Goal: Task Accomplishment & Management: Use online tool/utility

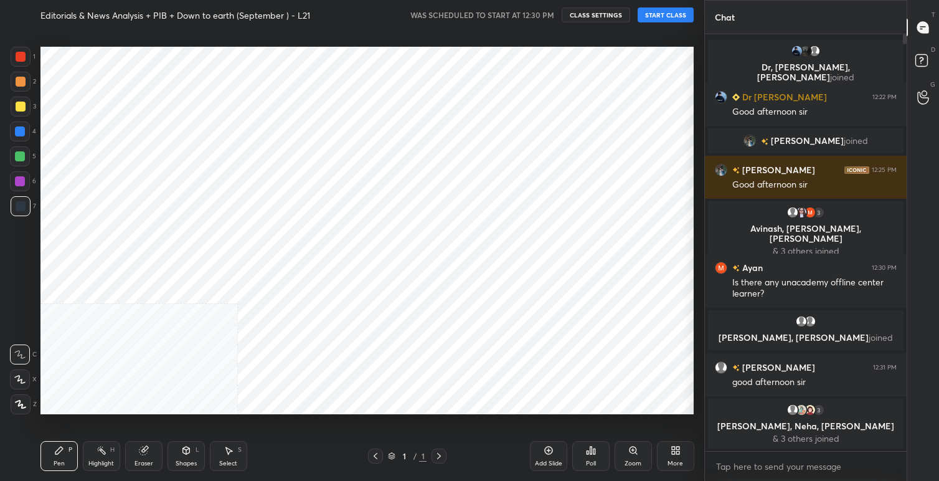
scroll to position [61884, 61630]
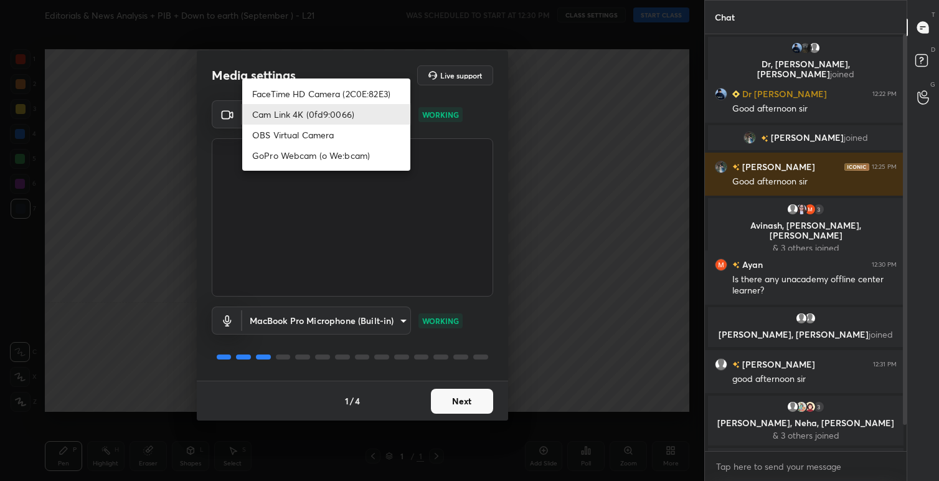
click at [402, 111] on body "1 2 3 4 5 6 7 C X Z C X Z E E Erase all H H Editorials & News Analysis + PIB + …" at bounding box center [469, 240] width 939 height 481
click at [329, 95] on li "FaceTime HD Camera (2C0E:82E3)" at bounding box center [326, 93] width 168 height 21
type input "049abcf8858106cc8b5668900eab1b73f81149d85a586d409554128722ea292a"
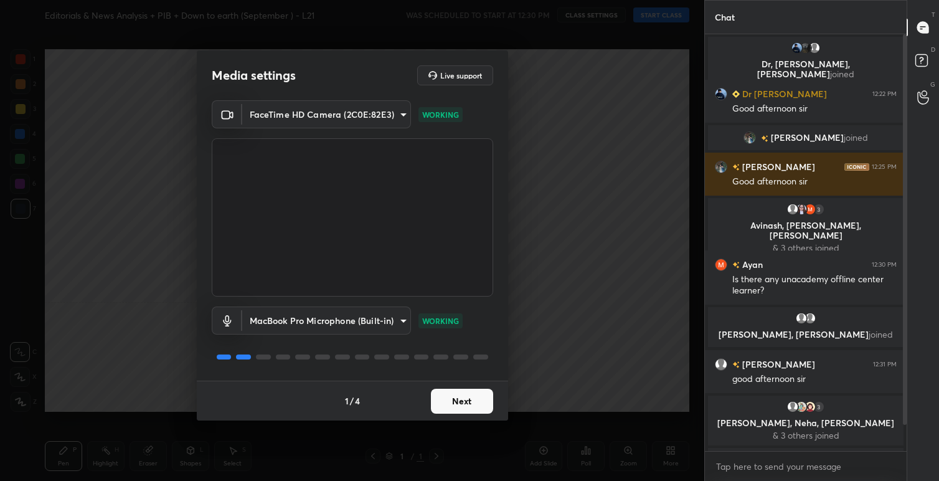
click at [459, 402] on button "Next" at bounding box center [462, 401] width 62 height 25
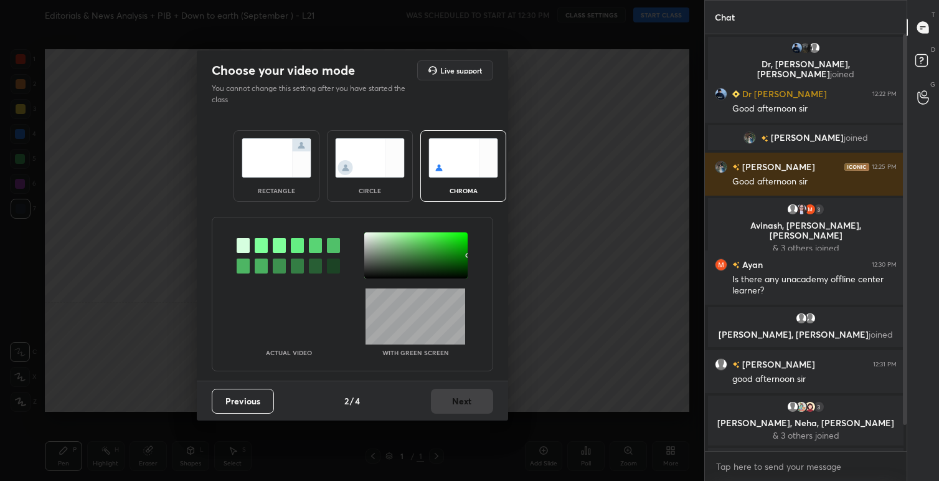
click at [287, 169] on img at bounding box center [277, 157] width 70 height 39
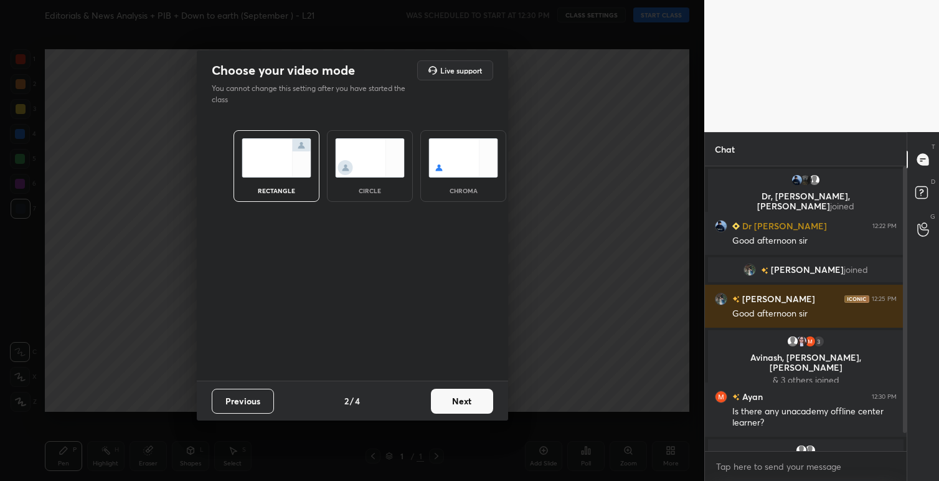
click at [457, 400] on button "Next" at bounding box center [462, 401] width 62 height 25
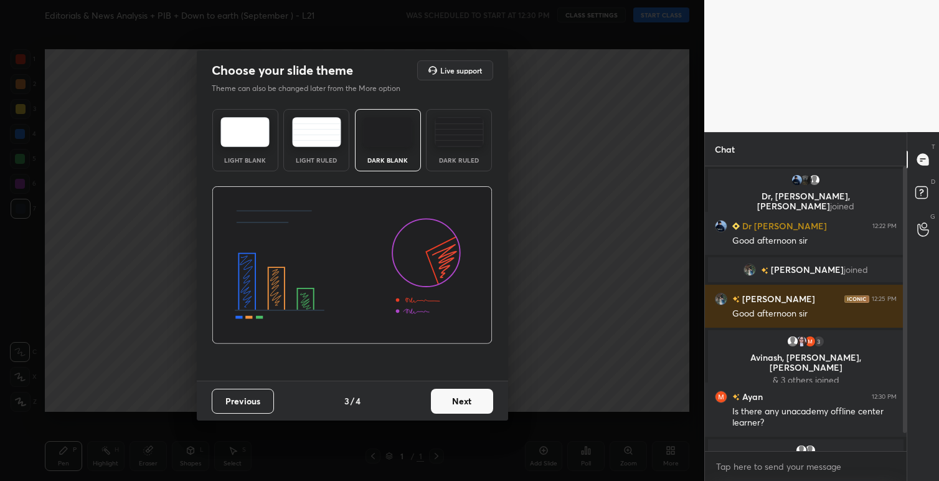
click at [470, 406] on button "Next" at bounding box center [462, 401] width 62 height 25
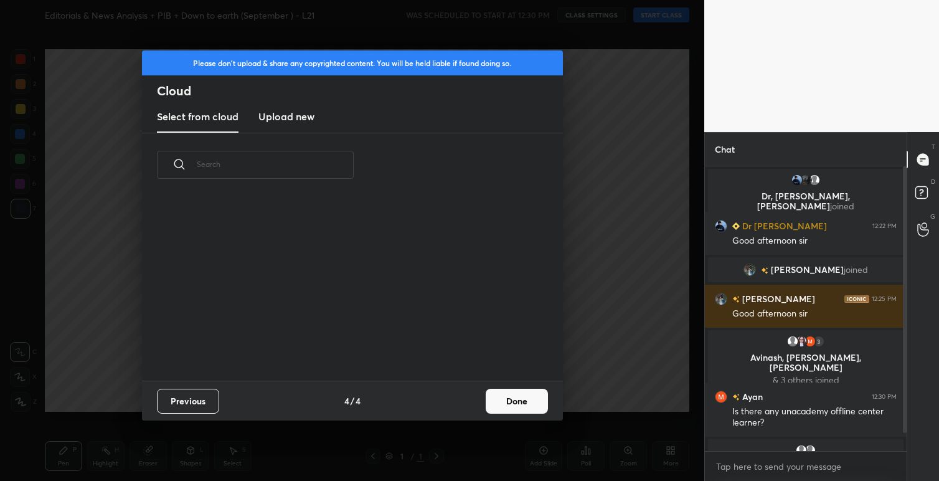
click at [517, 403] on button "Done" at bounding box center [517, 401] width 62 height 25
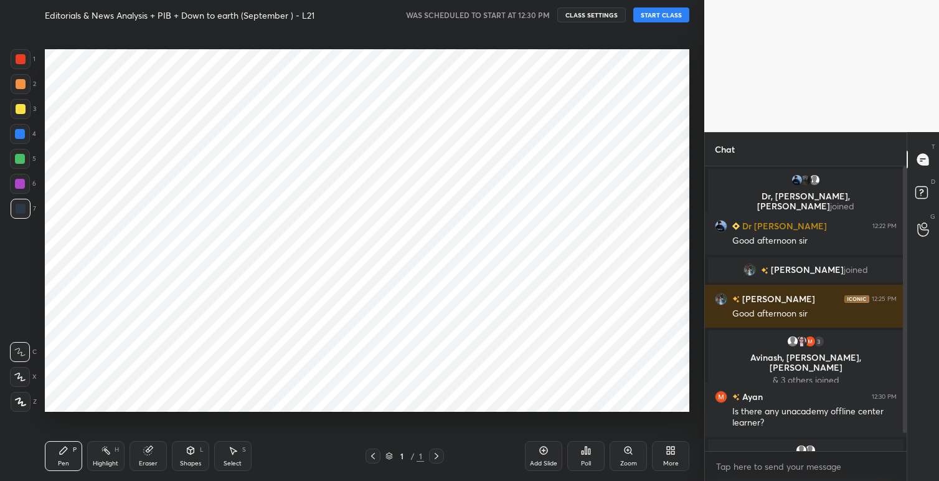
scroll to position [184, 400]
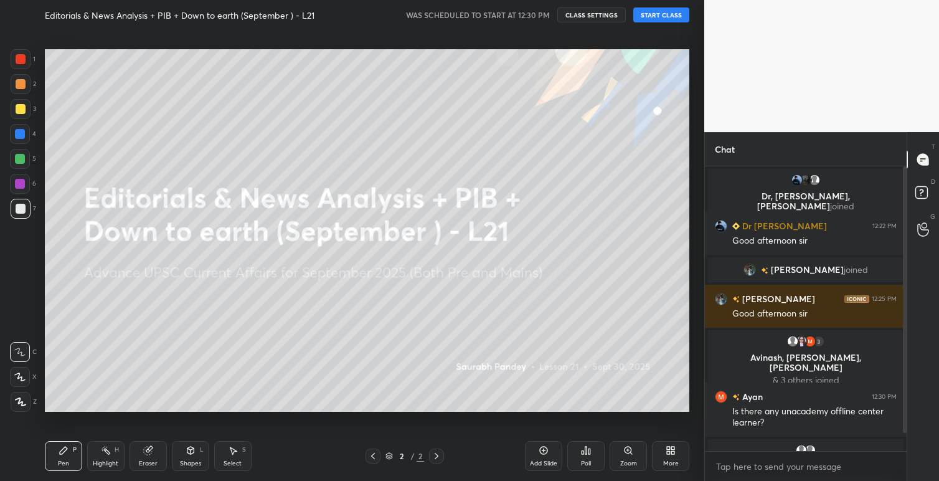
click at [656, 14] on button "START CLASS" at bounding box center [661, 14] width 56 height 15
click at [539, 16] on span "mute" at bounding box center [538, 15] width 17 height 9
click at [658, 17] on button "End Class" at bounding box center [663, 14] width 51 height 15
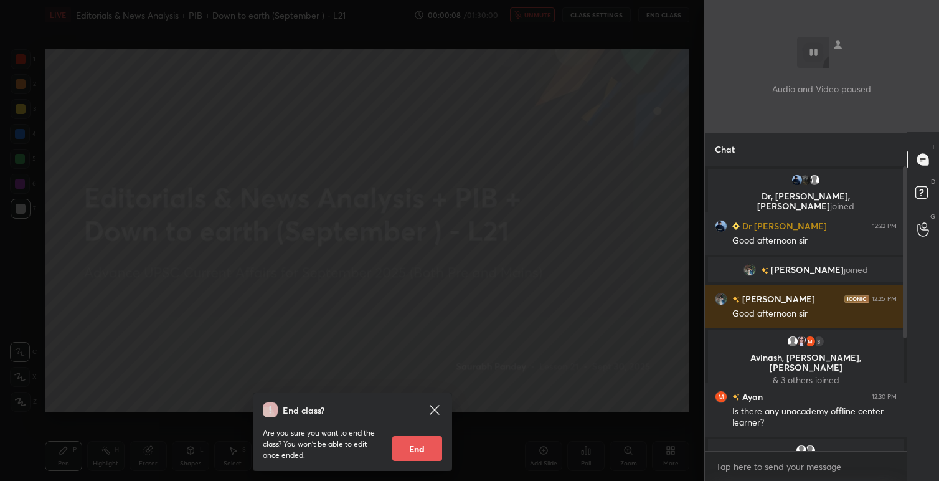
click at [413, 455] on button "End" at bounding box center [417, 448] width 50 height 25
type textarea "x"
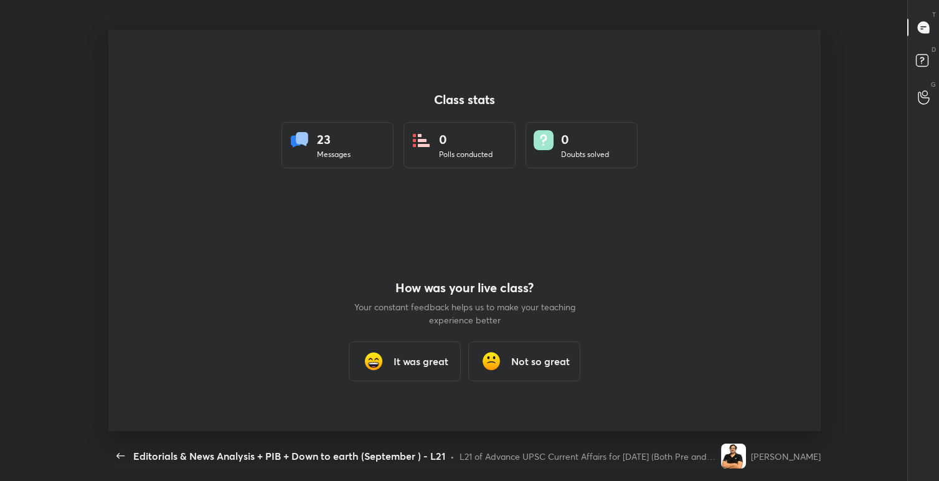
scroll to position [401, 895]
click at [418, 354] on h3 "It was great" at bounding box center [421, 361] width 55 height 15
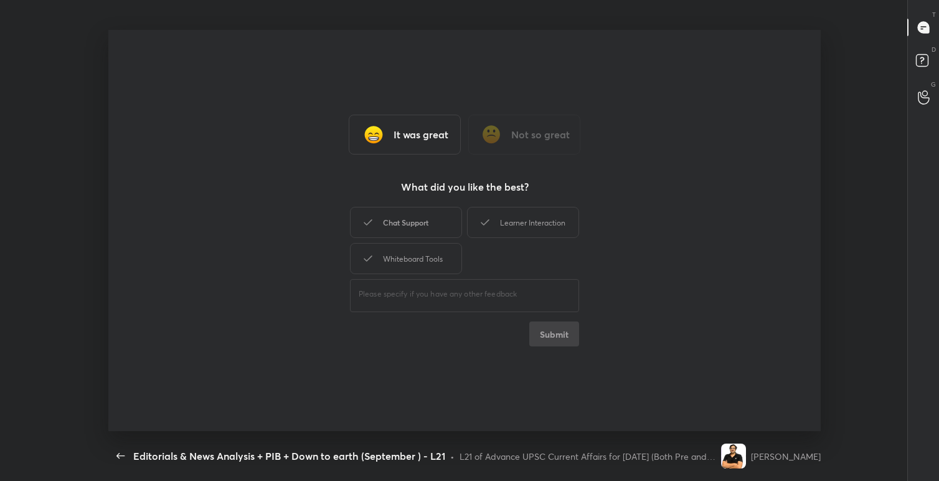
click at [422, 220] on div "Chat Support" at bounding box center [406, 222] width 112 height 31
click at [430, 229] on div "Chat Support" at bounding box center [406, 222] width 112 height 31
click at [516, 135] on h3 "Not so great" at bounding box center [540, 134] width 59 height 15
click at [490, 257] on icon at bounding box center [485, 258] width 15 height 15
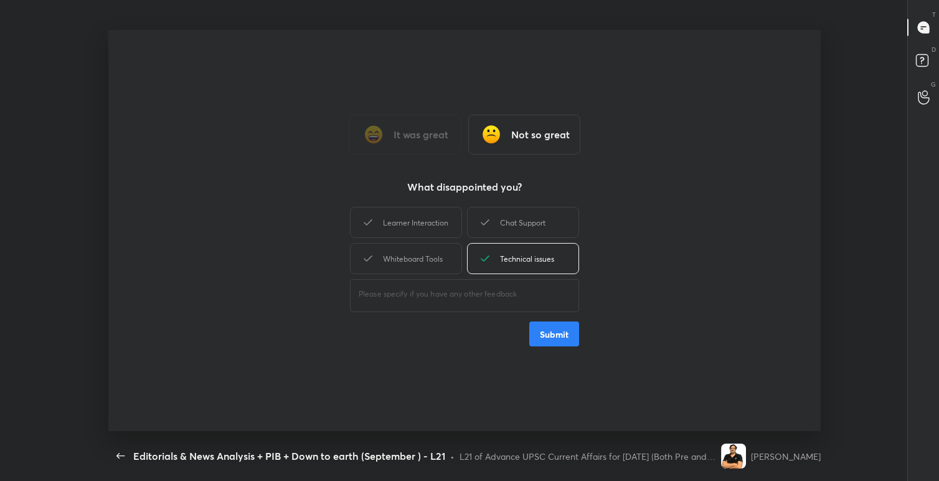
click at [453, 303] on div "​" at bounding box center [464, 294] width 229 height 35
type textarea "class stopped"
click at [563, 340] on button "Submit" at bounding box center [554, 333] width 50 height 25
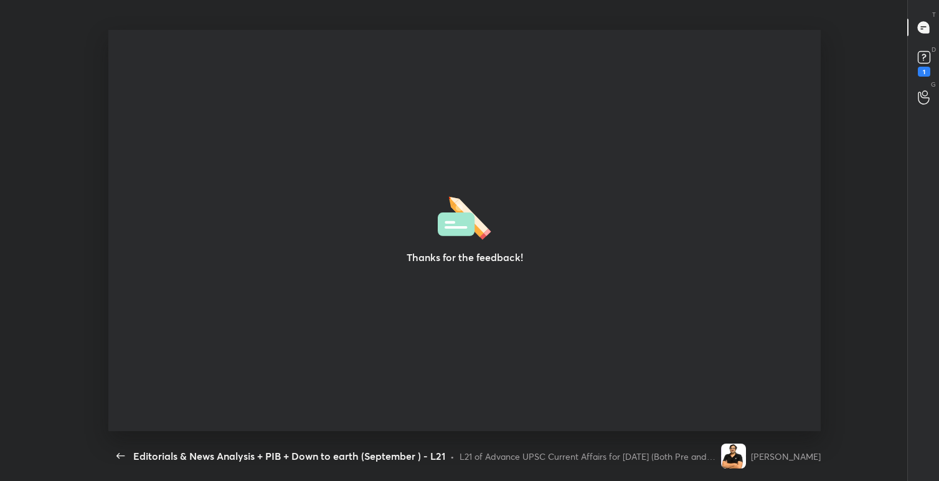
type textarea "x"
